Goal: Information Seeking & Learning: Learn about a topic

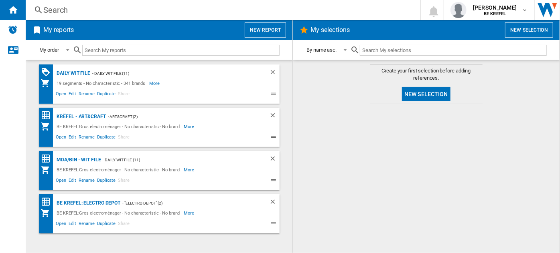
click at [91, 16] on div "Search Search 0 [PERSON_NAME] BE KREFEL BE KREFEL My settings Logout" at bounding box center [293, 10] width 534 height 20
click at [74, 10] on div "Search" at bounding box center [221, 9] width 356 height 11
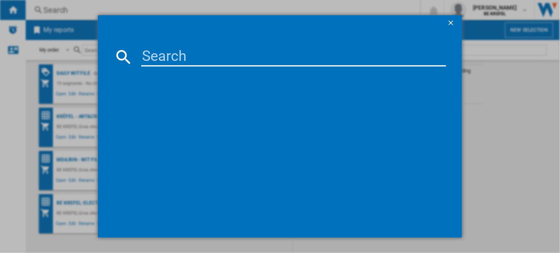
click at [156, 59] on input at bounding box center [293, 56] width 304 height 19
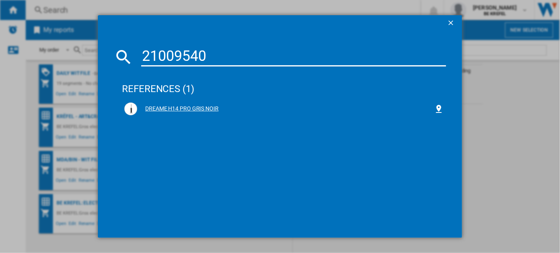
type input "21009540"
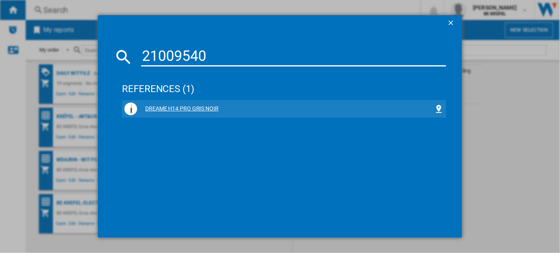
click at [196, 107] on div "DREAME H14 PRO GRIS NOIR" at bounding box center [285, 109] width 296 height 8
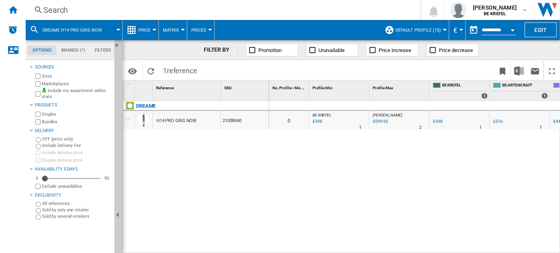
click at [196, 146] on div "DREAME H14 PRO GRIS NOIR 21009540" at bounding box center [196, 175] width 146 height 149
click at [154, 24] on button "Price" at bounding box center [146, 30] width 16 height 20
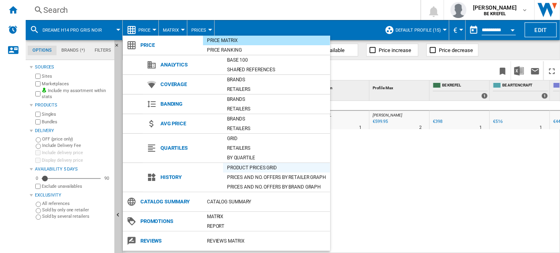
click at [241, 165] on div "Product prices grid" at bounding box center [276, 168] width 107 height 8
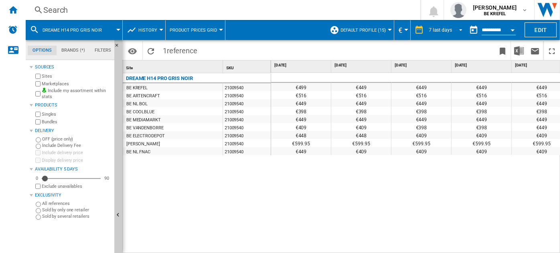
click at [440, 30] on div "7 last days" at bounding box center [440, 30] width 23 height 6
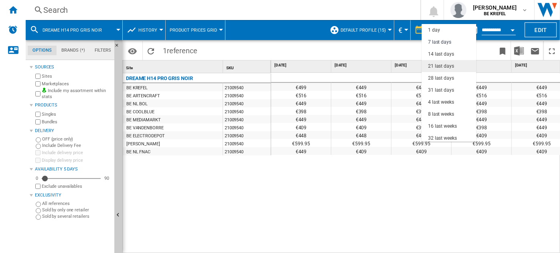
scroll to position [12, 0]
click at [435, 46] on md-option "14 last days" at bounding box center [448, 42] width 55 height 12
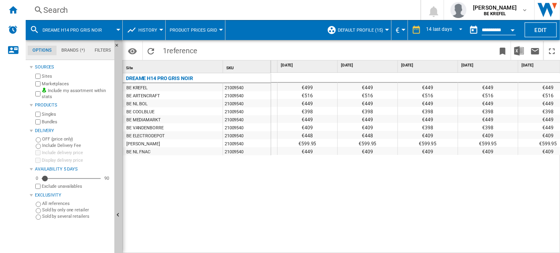
scroll to position [0, 456]
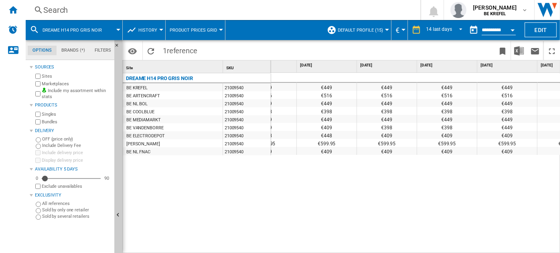
click at [318, 86] on div "€449" at bounding box center [327, 87] width 60 height 8
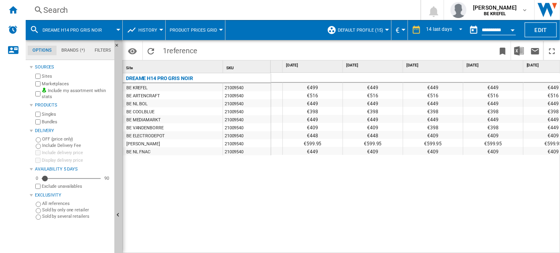
scroll to position [0, 0]
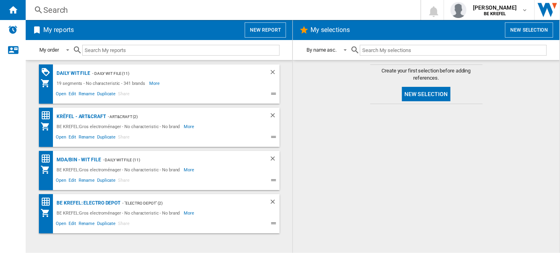
click at [84, 0] on div "Search Search 0 [PERSON_NAME] BE KREFEL BE KREFEL My settings Logout" at bounding box center [293, 10] width 534 height 20
click at [67, 12] on div "Search" at bounding box center [221, 9] width 356 height 11
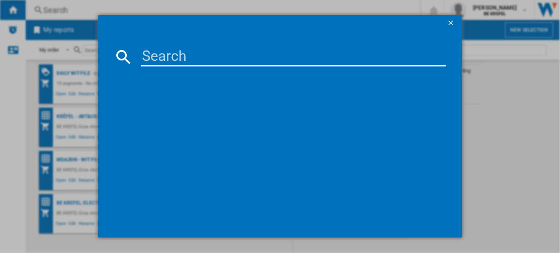
click at [187, 50] on input at bounding box center [293, 56] width 304 height 19
type input "21009540"
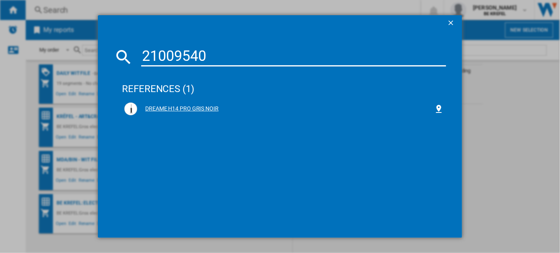
click at [186, 105] on div "DREAME H14 PRO GRIS NOIR" at bounding box center [285, 109] width 296 height 8
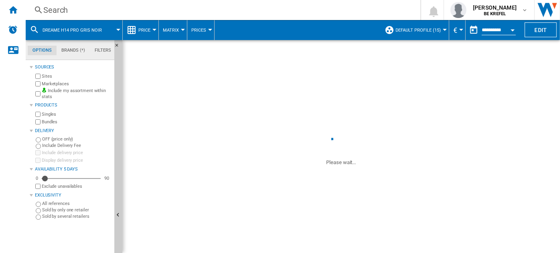
click at [150, 31] on button "Price" at bounding box center [146, 30] width 16 height 20
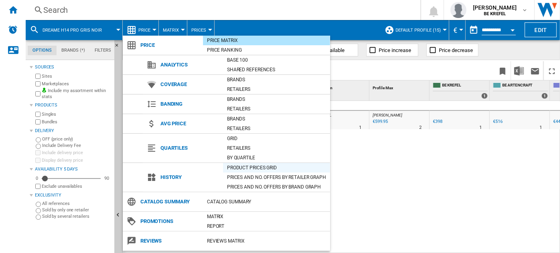
click at [245, 166] on div "Product prices grid" at bounding box center [276, 168] width 107 height 8
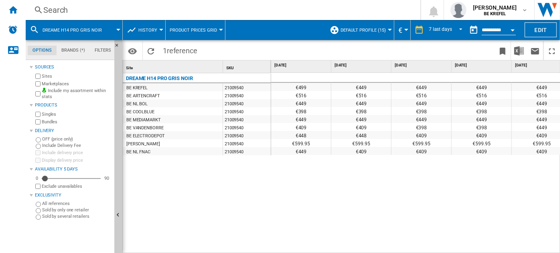
click at [423, 32] on ng-md-icon at bounding box center [419, 30] width 10 height 10
click at [429, 31] on div "7 last days" at bounding box center [440, 30] width 23 height 6
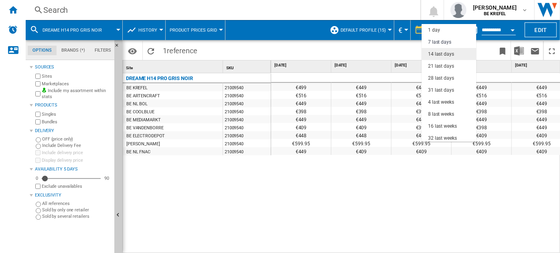
scroll to position [12, 0]
click at [437, 43] on div "14 last days" at bounding box center [441, 42] width 26 height 7
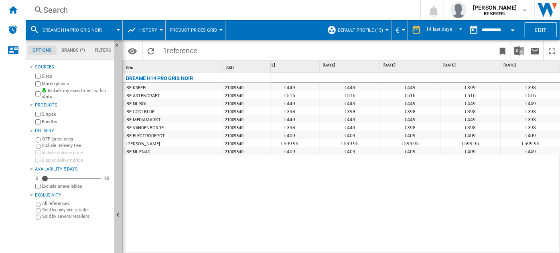
click at [333, 113] on div "€398" at bounding box center [350, 111] width 60 height 8
